Goal: Check status: Check status

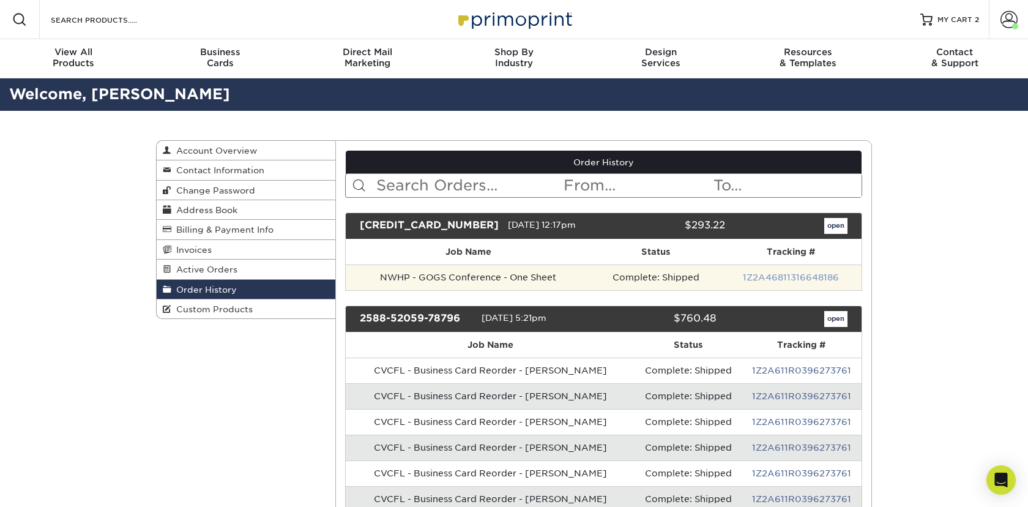
click at [775, 277] on link "1Z2A46811316648186" at bounding box center [791, 277] width 96 height 10
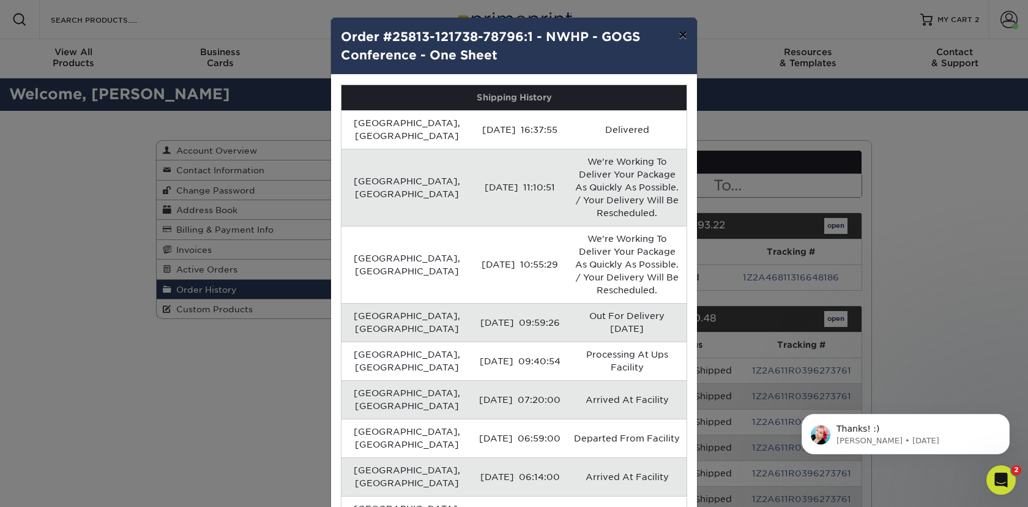
click at [691, 33] on button "×" at bounding box center [683, 35] width 28 height 34
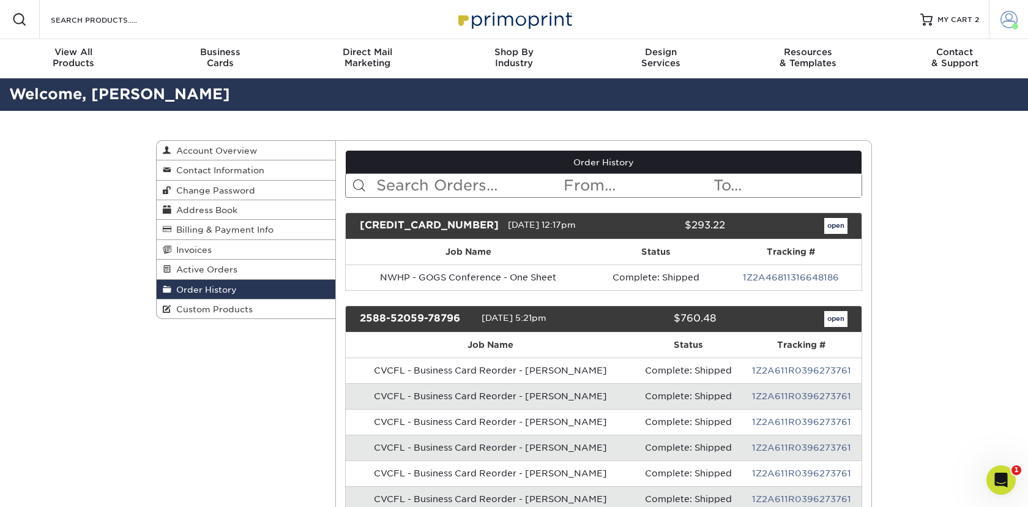
click at [1007, 24] on span at bounding box center [1008, 19] width 17 height 17
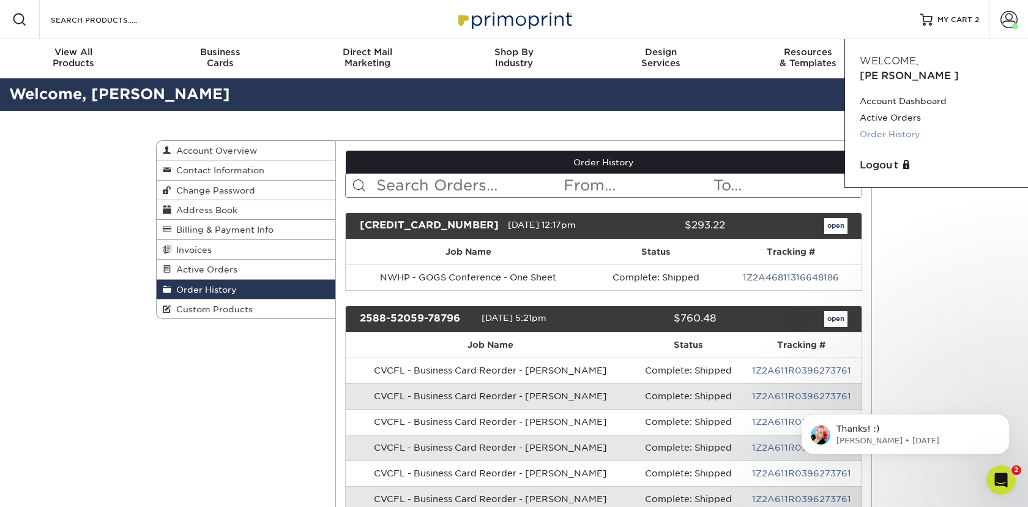
click at [892, 126] on link "Order History" at bounding box center [937, 134] width 154 height 17
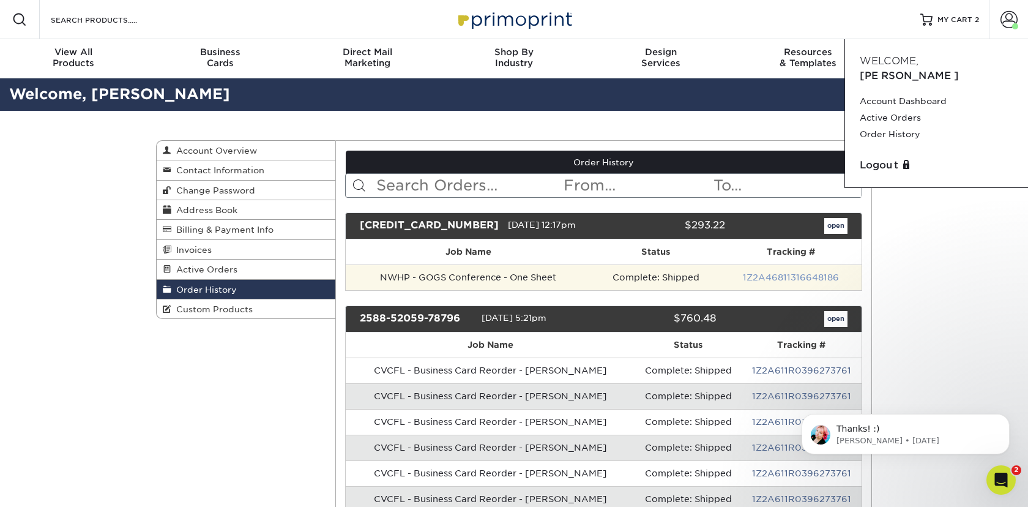
click at [783, 279] on link "1Z2A46811316648186" at bounding box center [791, 277] width 96 height 10
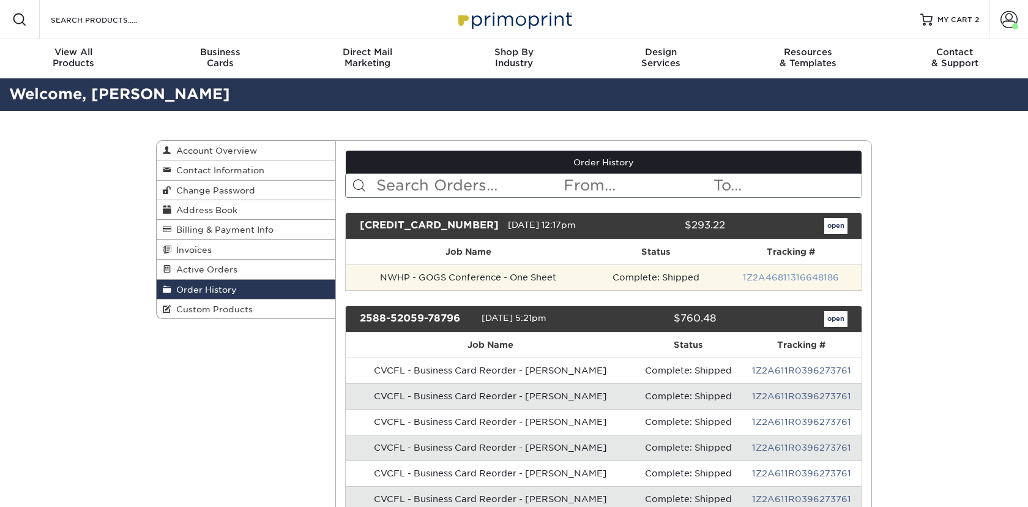
click at [780, 272] on link "1Z2A46811316648186" at bounding box center [791, 277] width 96 height 10
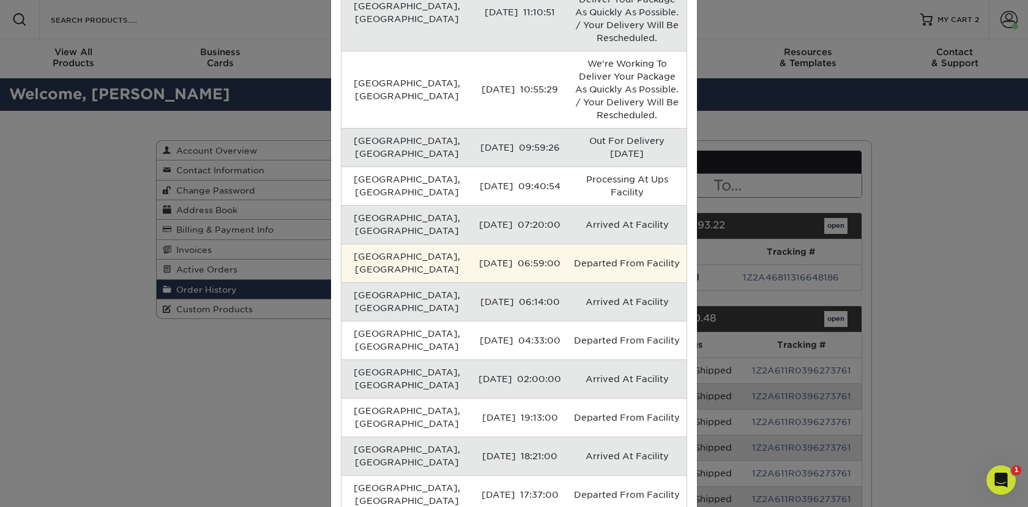
scroll to position [208, 0]
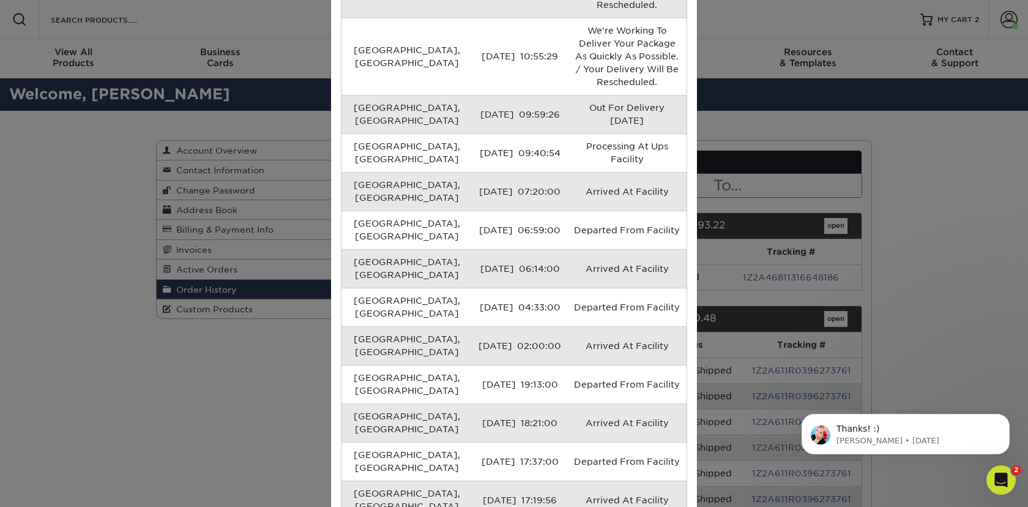
scroll to position [0, 0]
click at [934, 215] on div "× Order #25813-121738-78796:1 - NWHP - GOGS Conference - One Sheet Shipping His…" at bounding box center [514, 253] width 1028 height 507
